Goal: Information Seeking & Learning: Learn about a topic

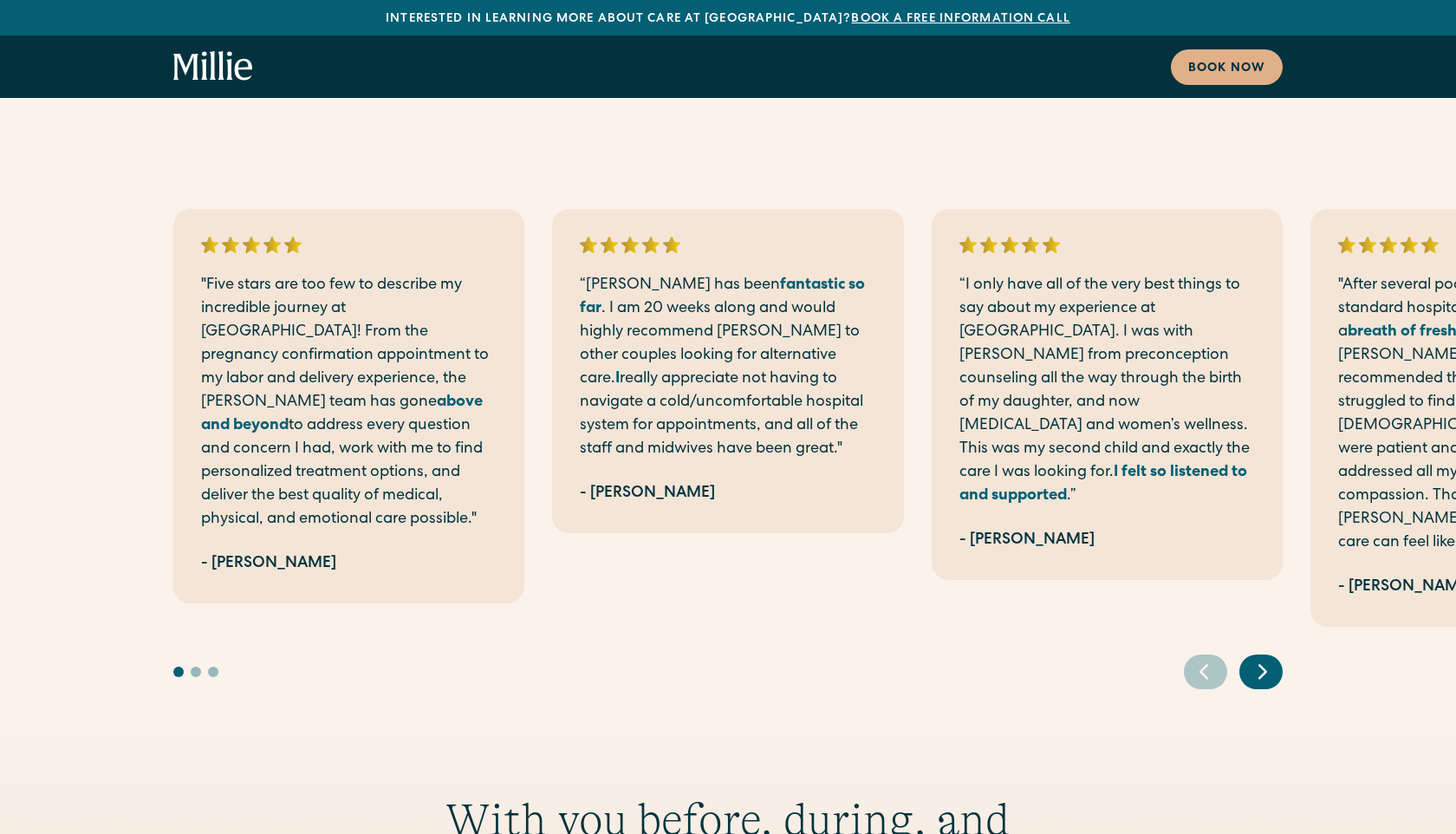
scroll to position [1122, 0]
click at [1275, 657] on icon "Next slide" at bounding box center [1262, 671] width 26 height 27
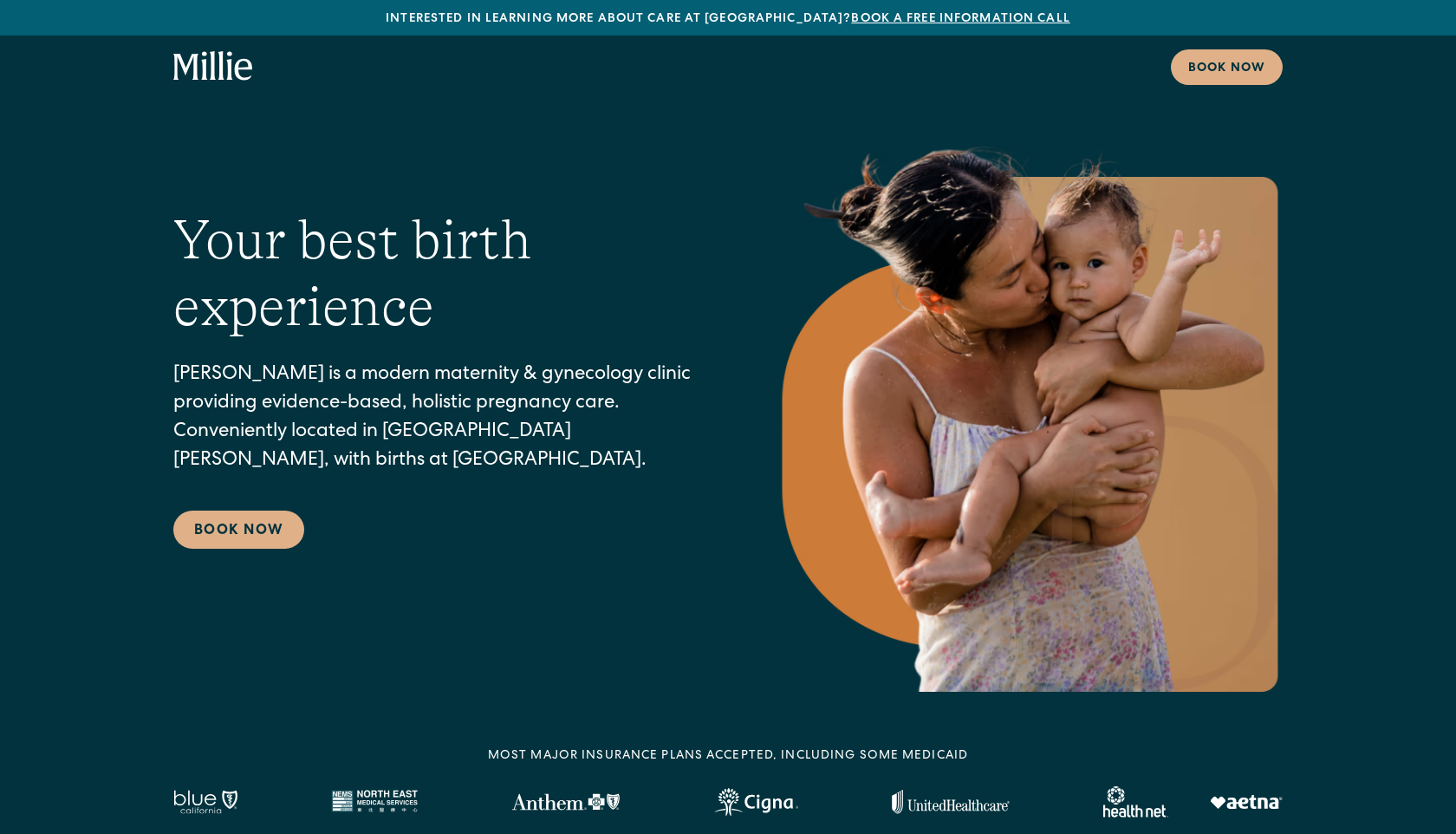
scroll to position [0, 0]
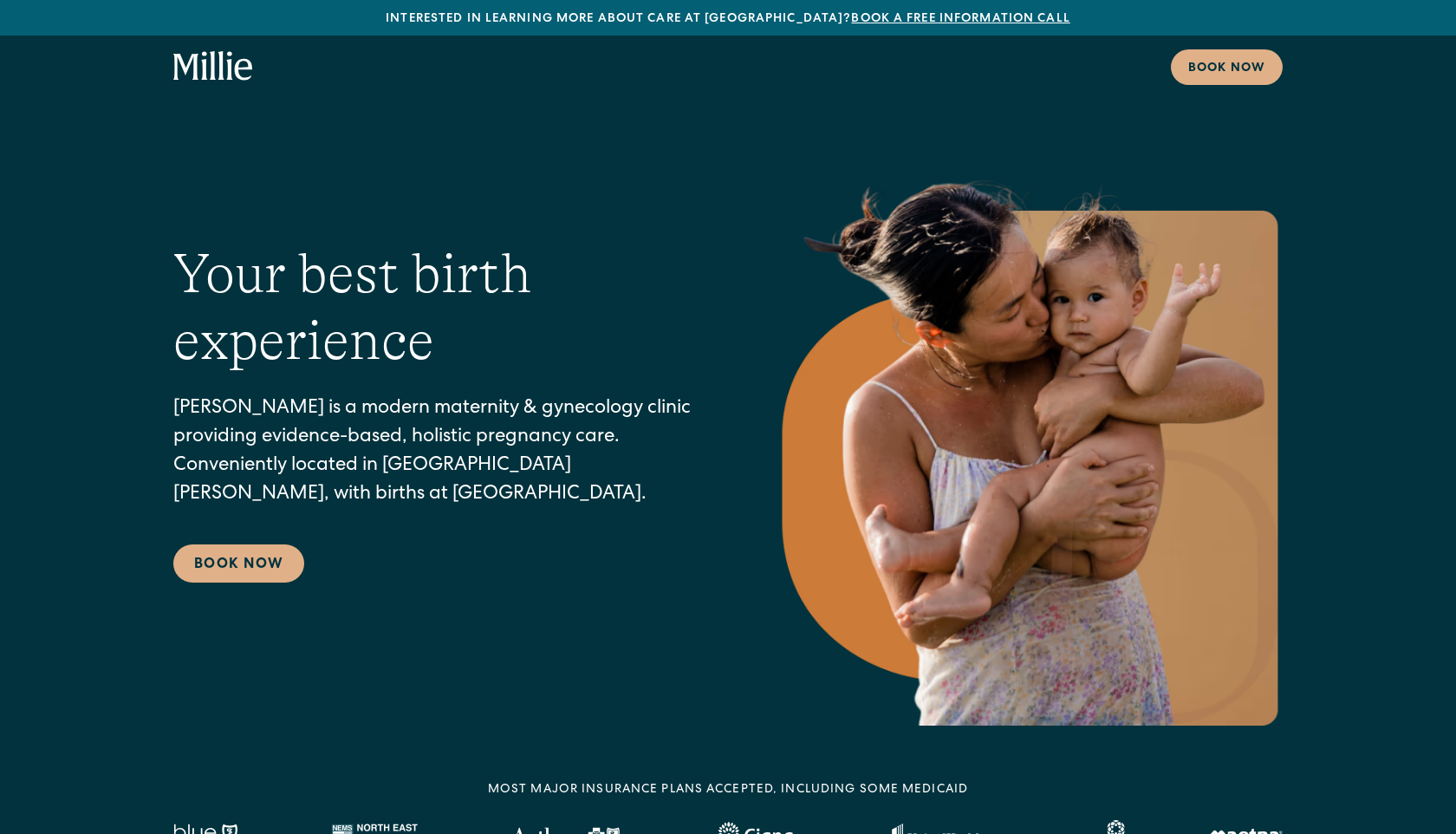
click at [221, 68] on icon "home" at bounding box center [221, 64] width 6 height 28
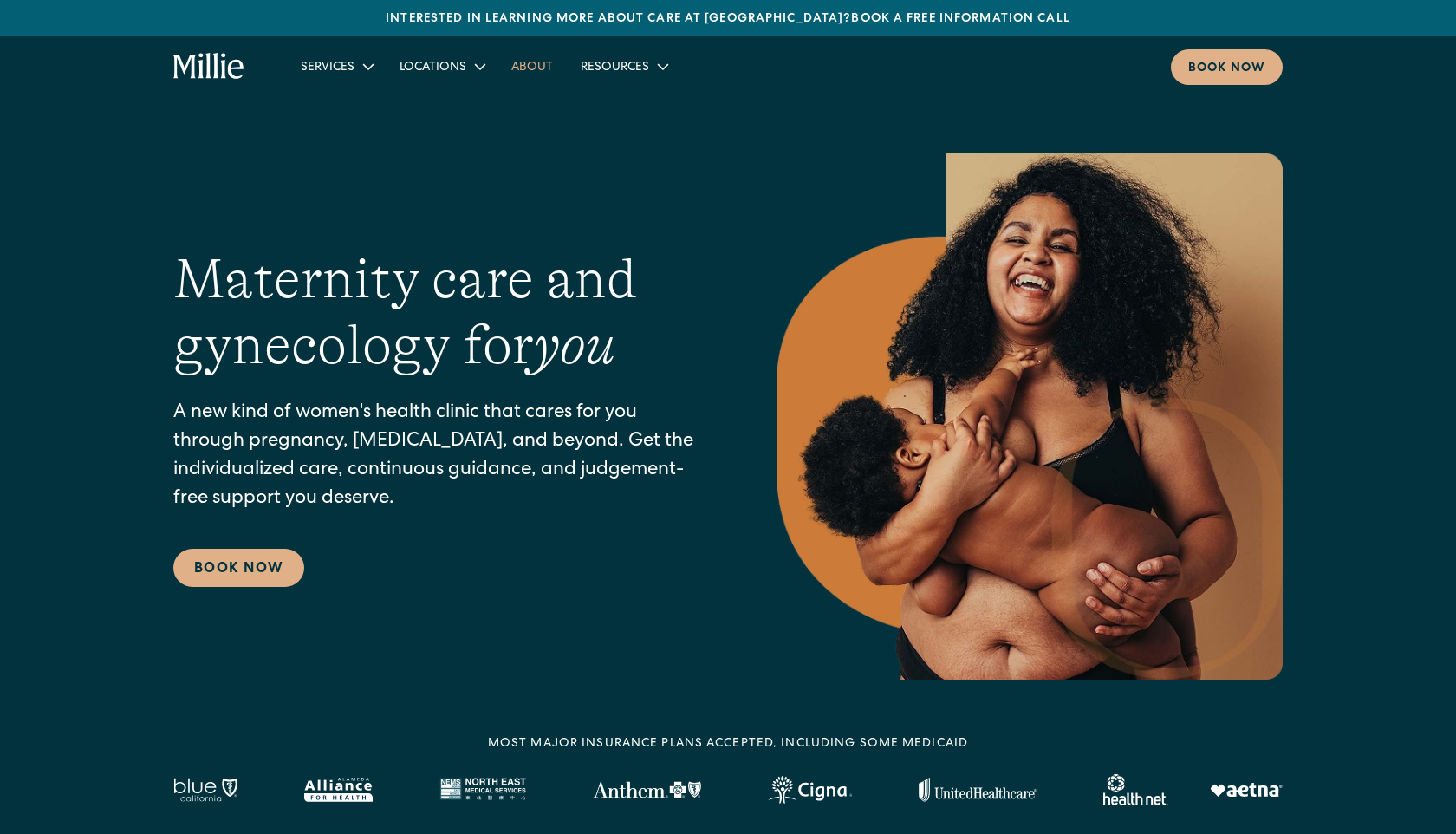
click at [545, 74] on link "About" at bounding box center [531, 65] width 69 height 28
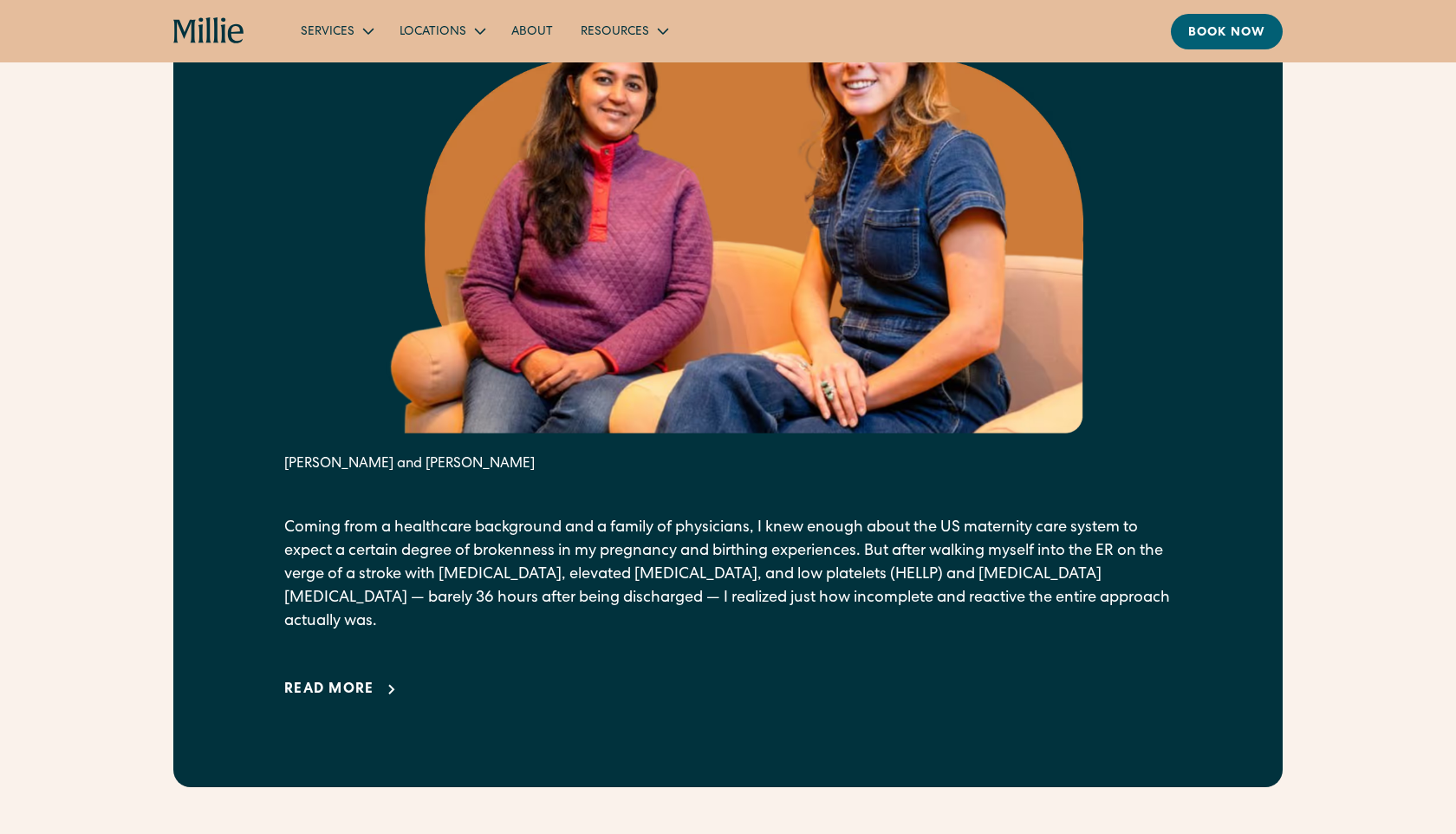
scroll to position [935, 0]
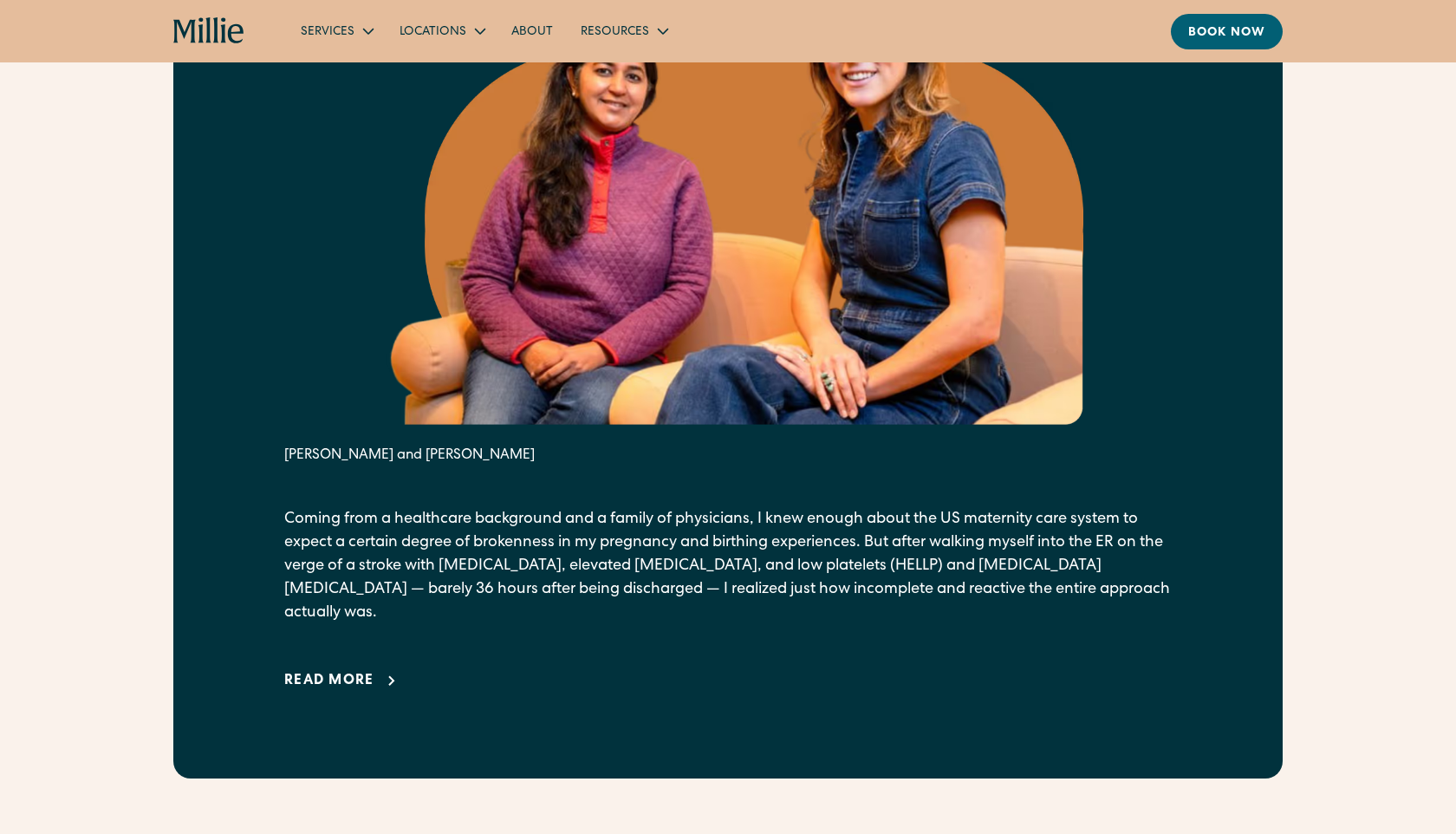
click at [367, 671] on div "Read more" at bounding box center [329, 681] width 90 height 20
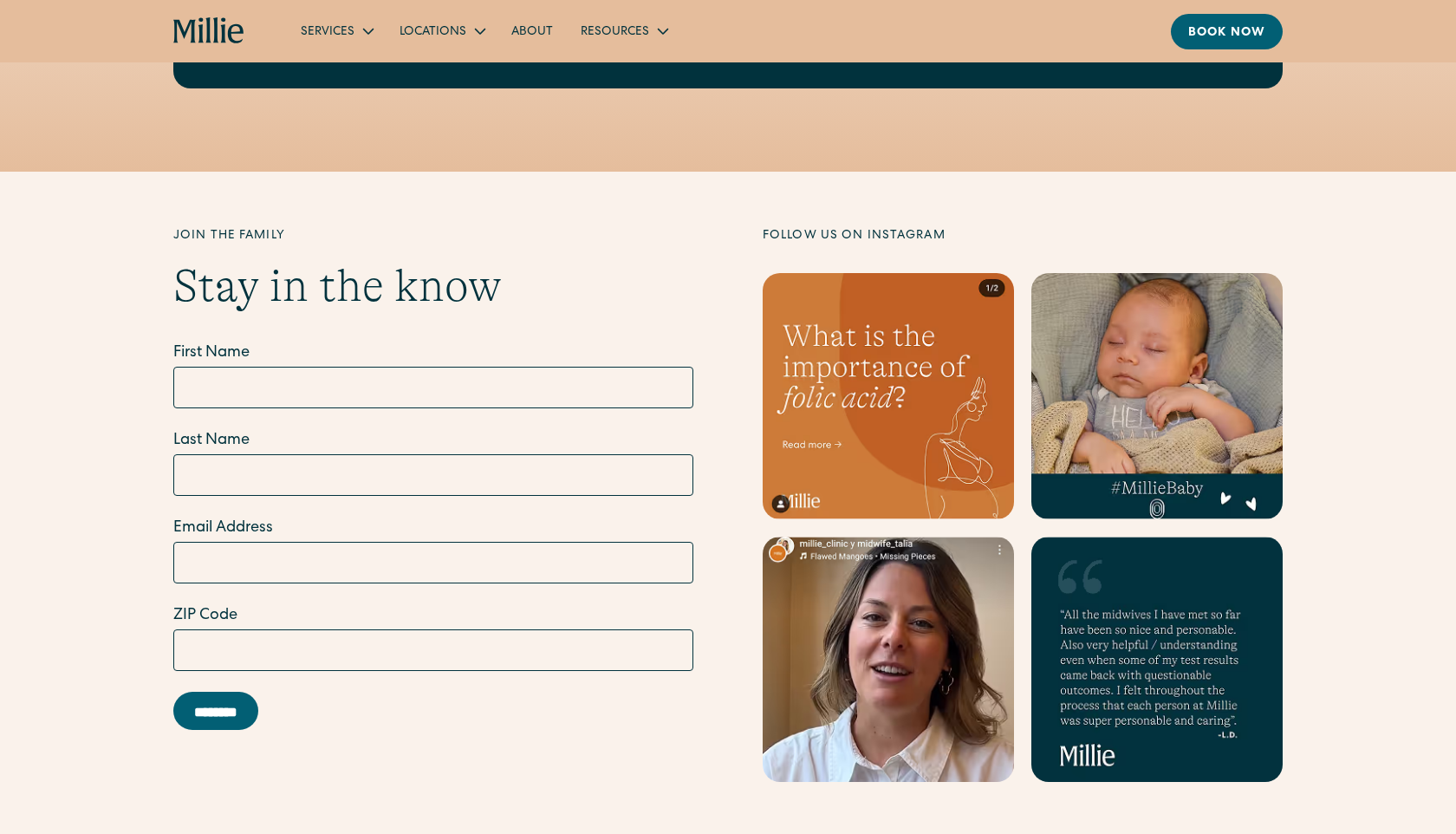
scroll to position [6663, 0]
